Goal: Information Seeking & Learning: Learn about a topic

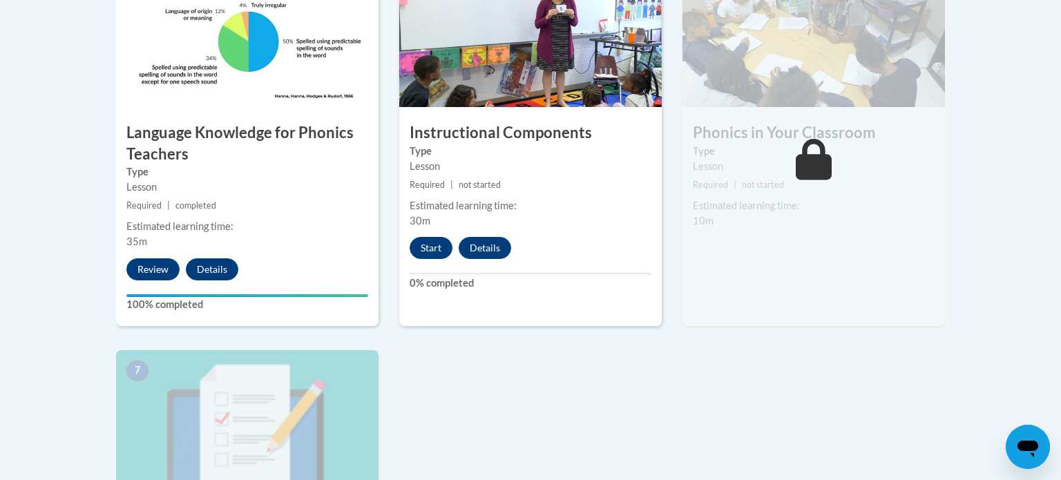
scroll to position [859, 0]
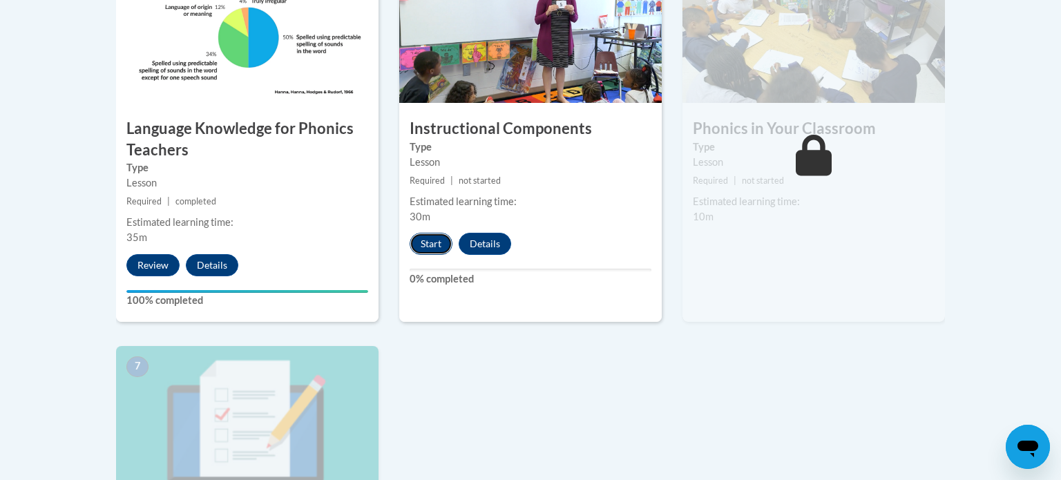
click at [425, 249] on button "Start" at bounding box center [431, 244] width 43 height 22
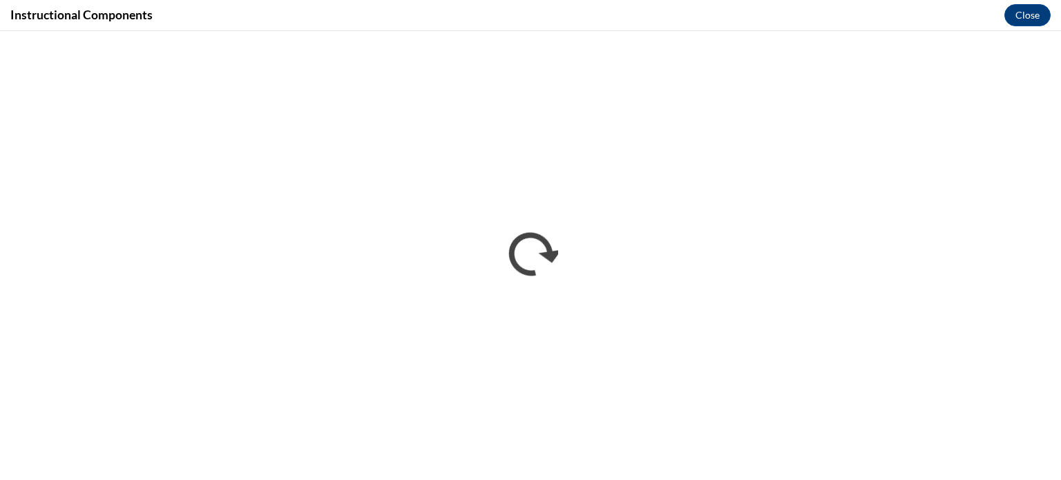
scroll to position [0, 0]
